Goal: Register for event/course

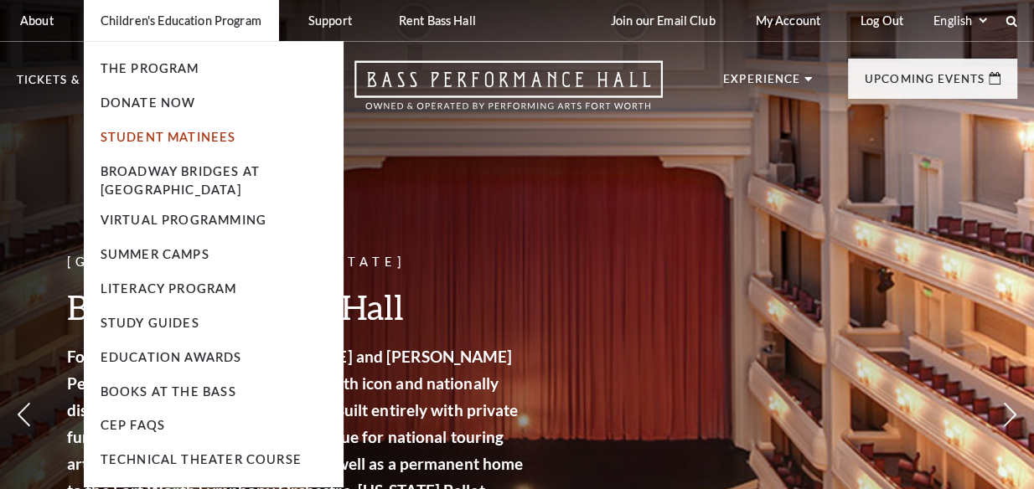
click at [179, 137] on link "Student Matinees" at bounding box center [169, 137] width 136 height 14
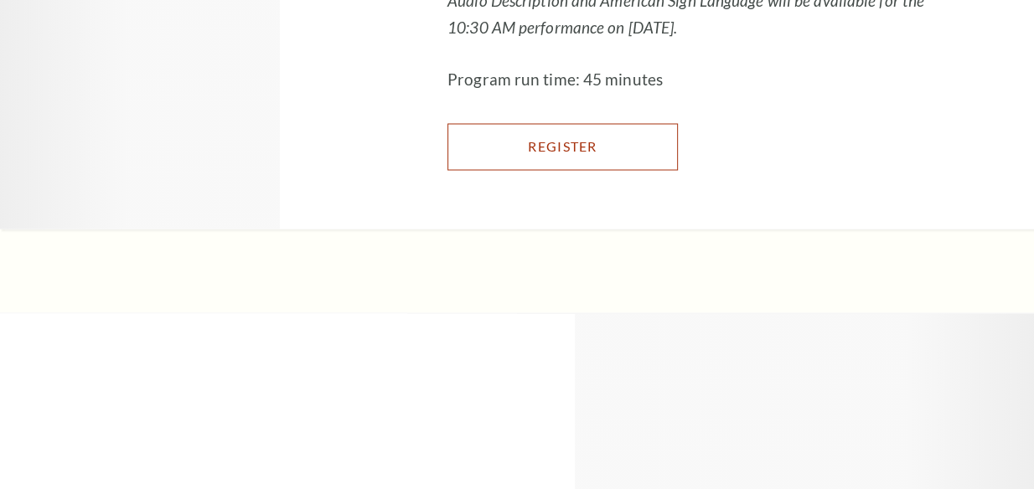
click at [678, 170] on link "Register" at bounding box center [563, 146] width 230 height 47
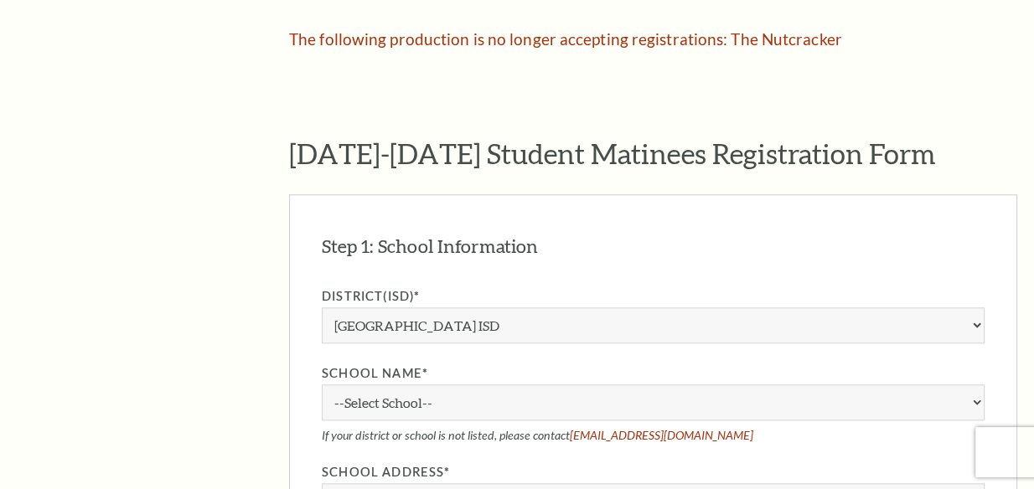
scroll to position [1142, 0]
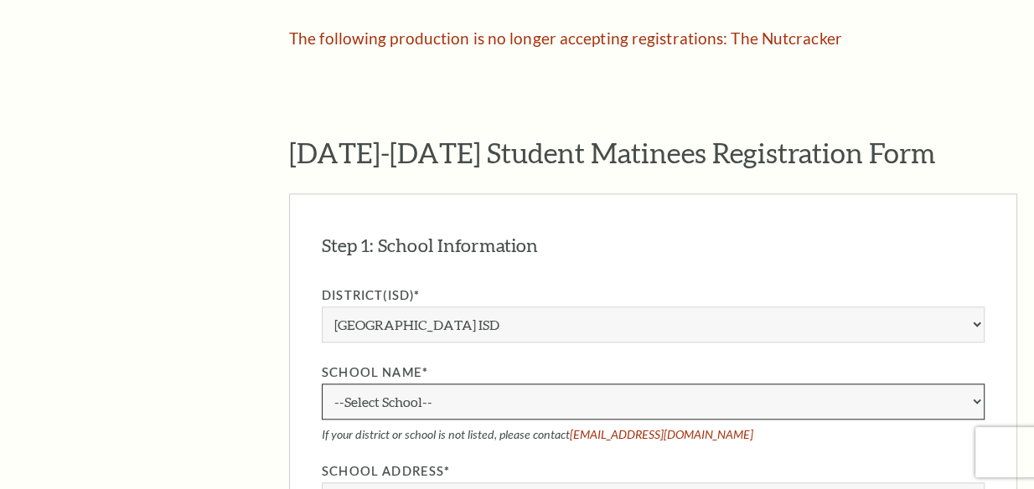
click at [479, 396] on select "--Select School--" at bounding box center [653, 402] width 663 height 36
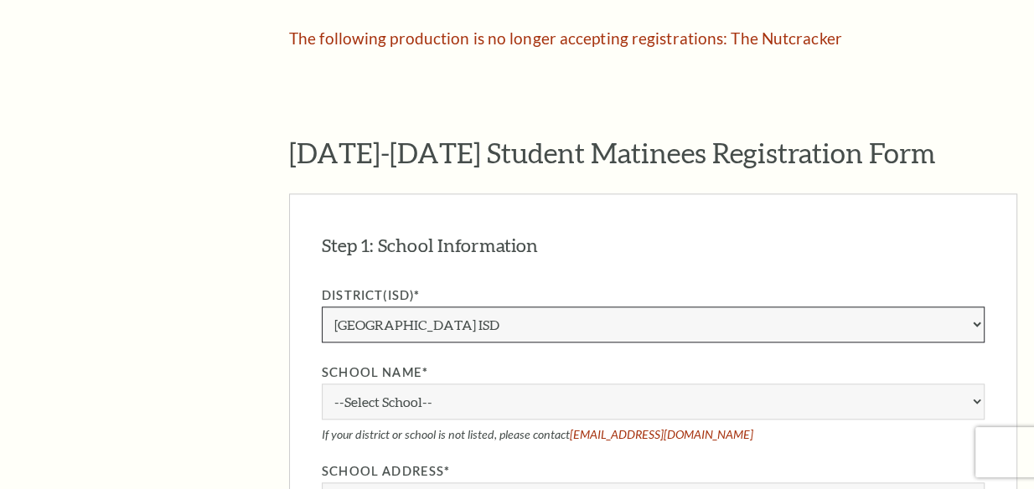
click at [467, 326] on select "Aledo ISD [PERSON_NAME] ISD [PERSON_NAME] ISD Arlington ISD Azle ISD [GEOGRAPHI…" at bounding box center [653, 325] width 663 height 36
click at [322, 307] on select "Aledo ISD [PERSON_NAME] ISD [PERSON_NAME] ISD Arlington ISD Azle ISD [GEOGRAPHI…" at bounding box center [653, 325] width 663 height 36
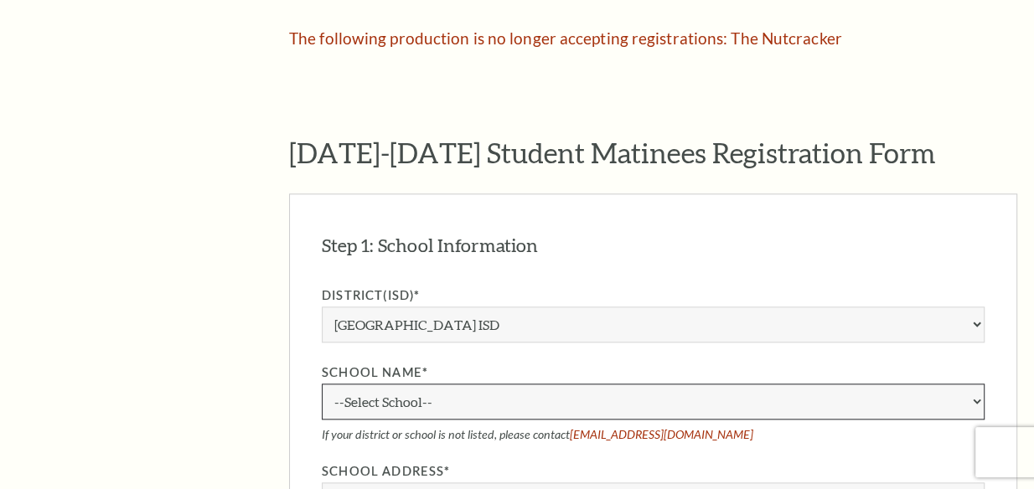
click at [552, 402] on select "--Select School--" at bounding box center [653, 402] width 663 height 36
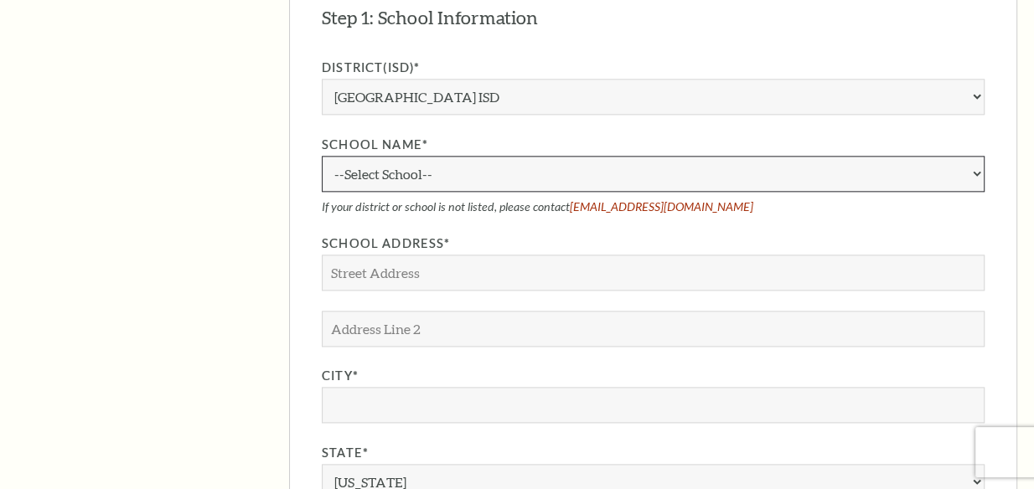
scroll to position [1370, 0]
click at [416, 165] on select "--Select School--" at bounding box center [653, 174] width 663 height 36
click at [394, 175] on select "--Select School--" at bounding box center [653, 174] width 663 height 36
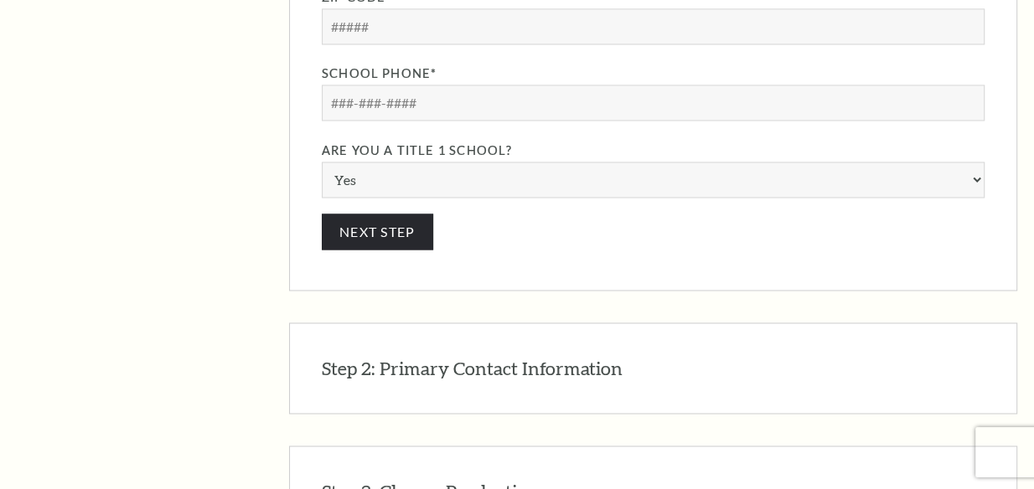
scroll to position [1904, 0]
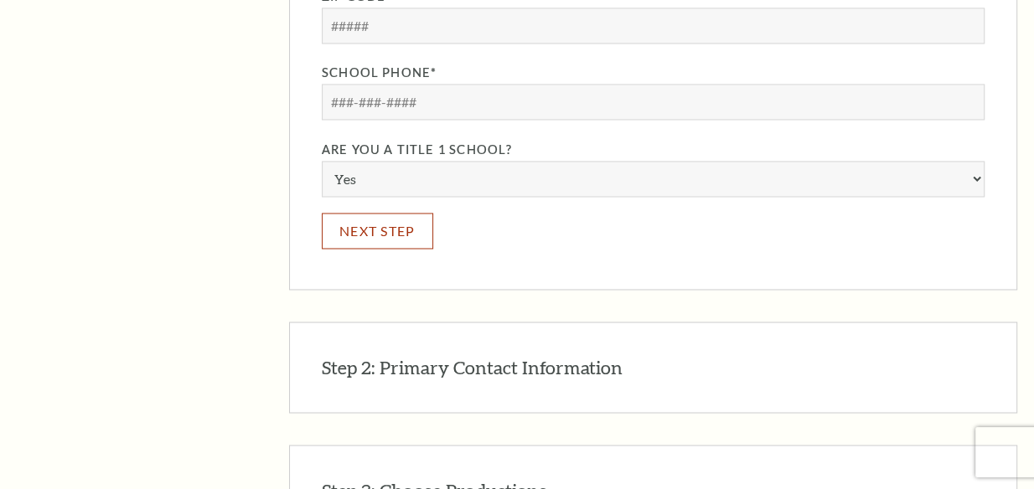
click at [380, 224] on button "Next Step" at bounding box center [377, 231] width 111 height 36
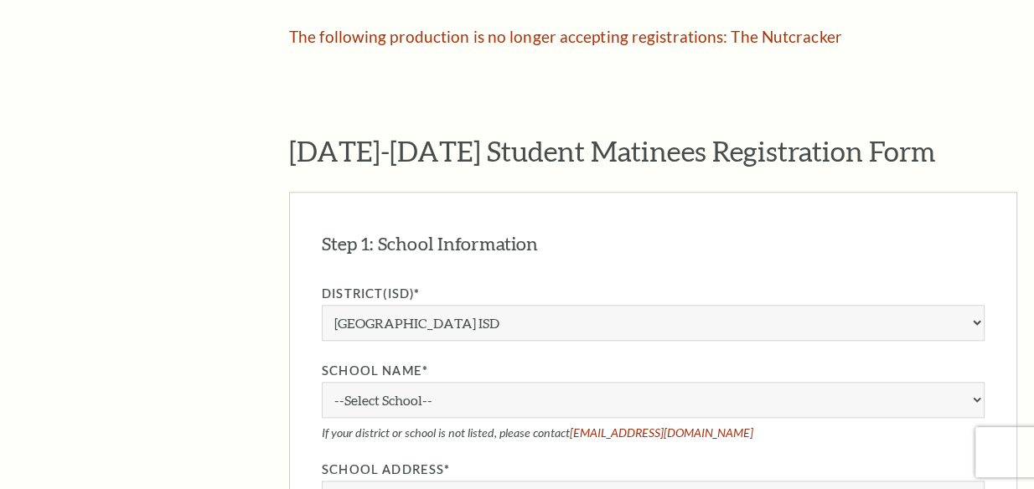
scroll to position [1143, 0]
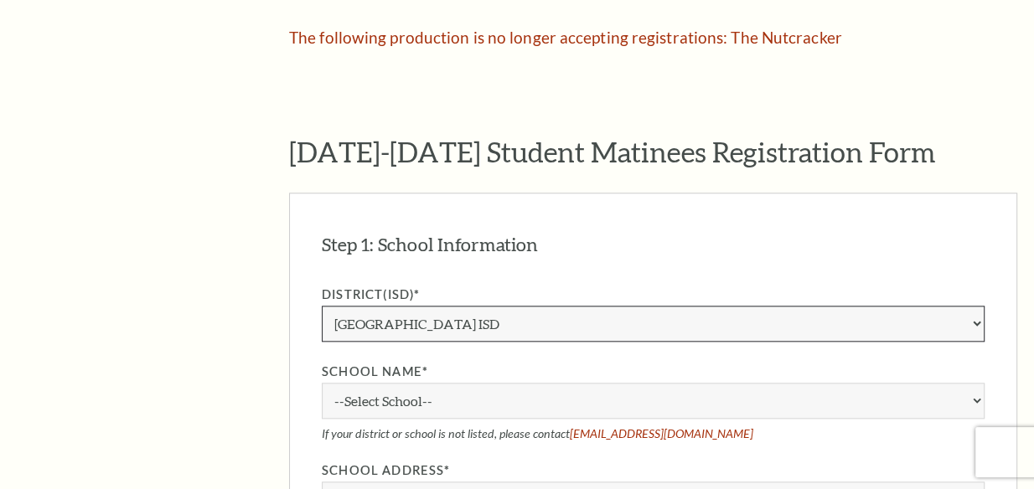
click at [489, 326] on select "Aledo ISD [PERSON_NAME] ISD [PERSON_NAME] ISD Arlington ISD Azle ISD [GEOGRAPHI…" at bounding box center [653, 324] width 663 height 36
select select "Dallas ISD"
click at [322, 306] on select "Aledo ISD [PERSON_NAME] ISD [PERSON_NAME] ISD Arlington ISD Azle ISD [GEOGRAPHI…" at bounding box center [653, 324] width 663 height 36
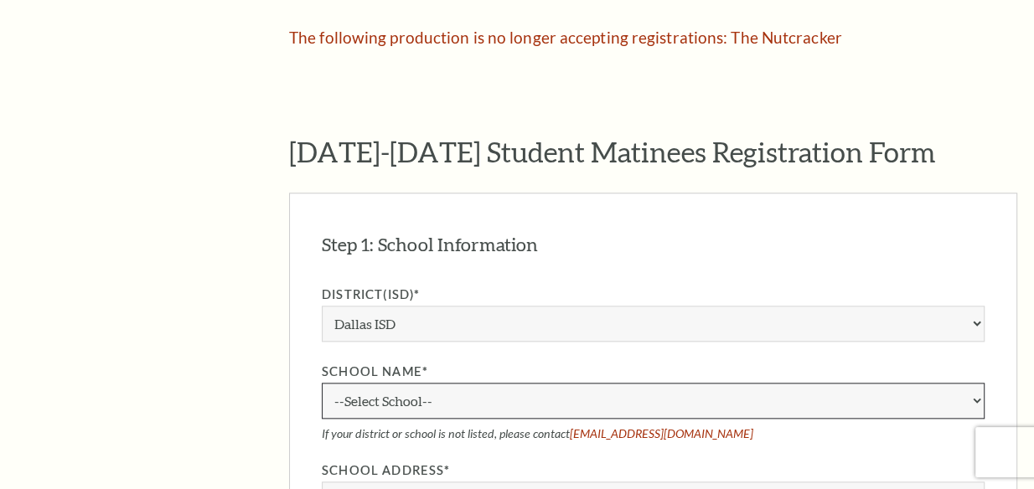
click at [442, 389] on select "--Select School--" at bounding box center [653, 401] width 663 height 36
click at [977, 396] on select "--Select School--" at bounding box center [653, 401] width 663 height 36
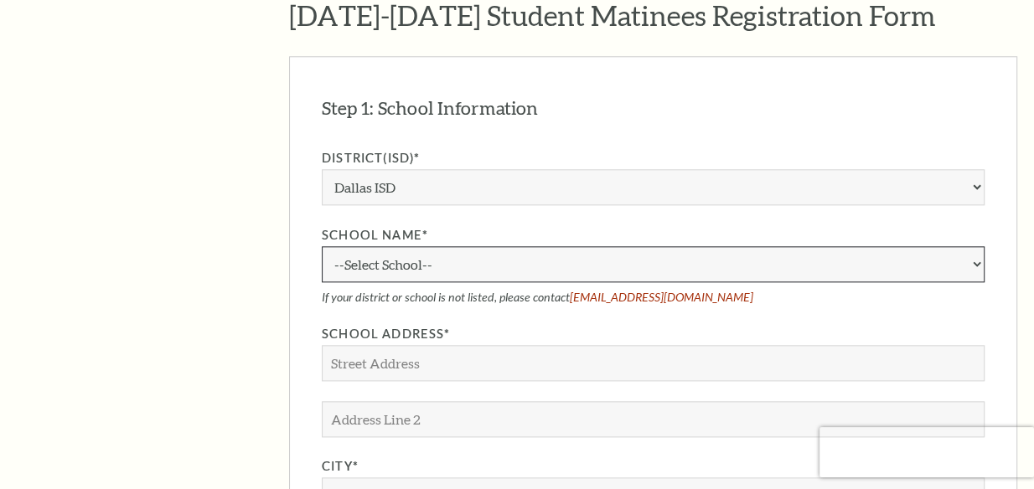
scroll to position [1279, 0]
click at [522, 264] on select "--Select School--" at bounding box center [653, 265] width 663 height 36
click at [518, 261] on select "--Select School--" at bounding box center [653, 265] width 663 height 36
click at [976, 262] on select "--Select School--" at bounding box center [653, 265] width 663 height 36
click at [977, 262] on select "--Select School--" at bounding box center [653, 265] width 663 height 36
